Goal: Task Accomplishment & Management: Manage account settings

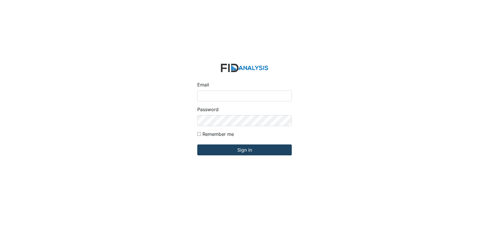
type input "[EMAIL_ADDRESS][DOMAIN_NAME]"
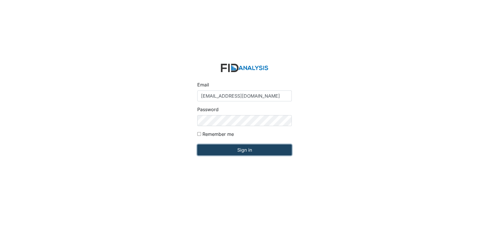
click at [251, 150] on input "Sign in" at bounding box center [244, 150] width 94 height 11
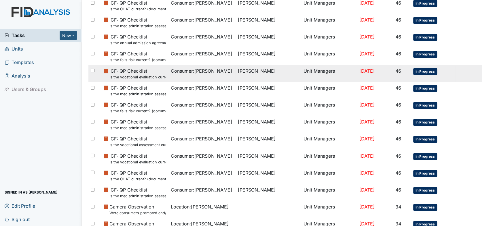
scroll to position [352, 0]
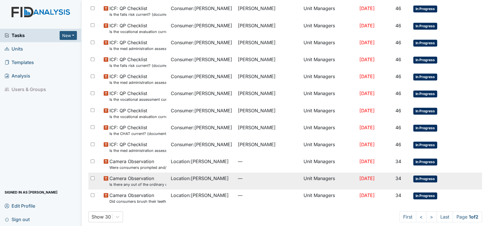
click at [130, 178] on span "Camera Observation Is there any out of the ordinary cell phone usage?" at bounding box center [137, 181] width 57 height 12
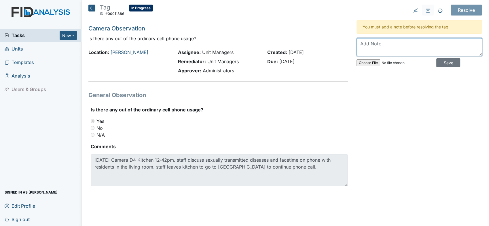
click at [392, 47] on textarea at bounding box center [418, 47] width 125 height 18
drag, startPoint x: 474, startPoint y: 51, endPoint x: 449, endPoint y: 51, distance: 24.7
click at [449, 51] on textarea "Spoke with all staff regarding phone usage. Also spoke with staff regarding pro…" at bounding box center [418, 47] width 125 height 18
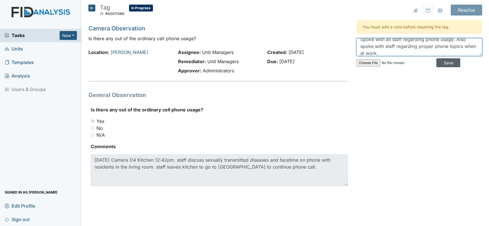
type textarea "Spoke with all staff regarding phone usage. Also spoke with staff regarding pro…"
click at [440, 62] on input "Save" at bounding box center [448, 62] width 24 height 9
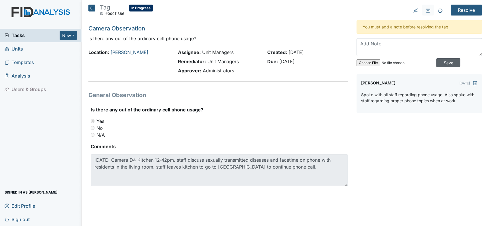
scroll to position [0, 0]
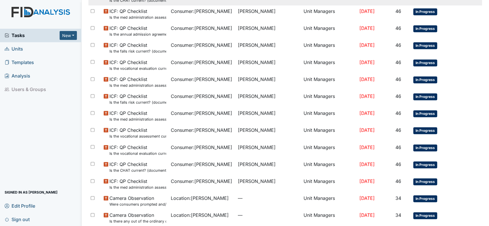
scroll to position [357, 0]
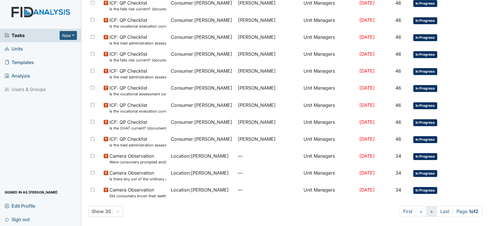
click at [426, 212] on link ">" at bounding box center [431, 211] width 11 height 11
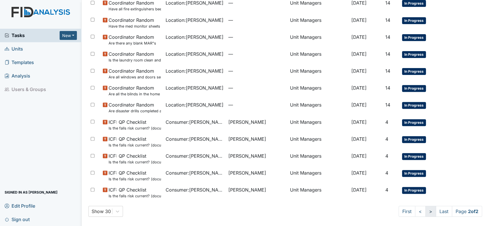
click at [425, 211] on link ">" at bounding box center [430, 211] width 11 height 11
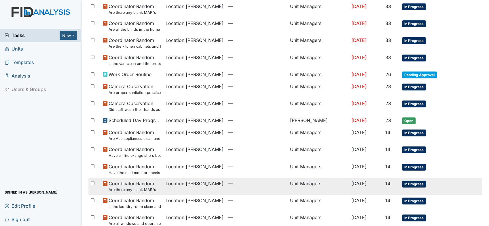
scroll to position [34, 0]
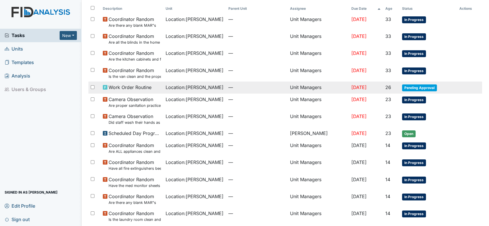
click at [182, 89] on span "Location : Lockwood" at bounding box center [194, 87] width 58 height 7
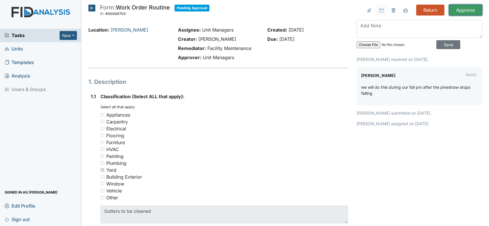
click at [465, 11] on input "Approve" at bounding box center [465, 10] width 33 height 11
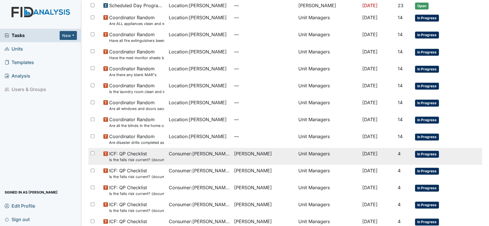
scroll to position [201, 0]
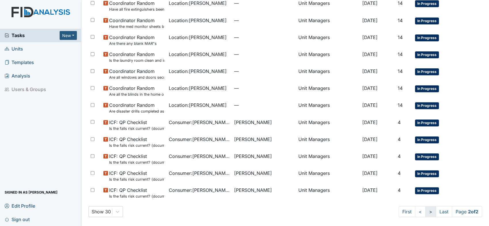
click at [426, 209] on link ">" at bounding box center [430, 212] width 11 height 11
